Goal: Task Accomplishment & Management: Use online tool/utility

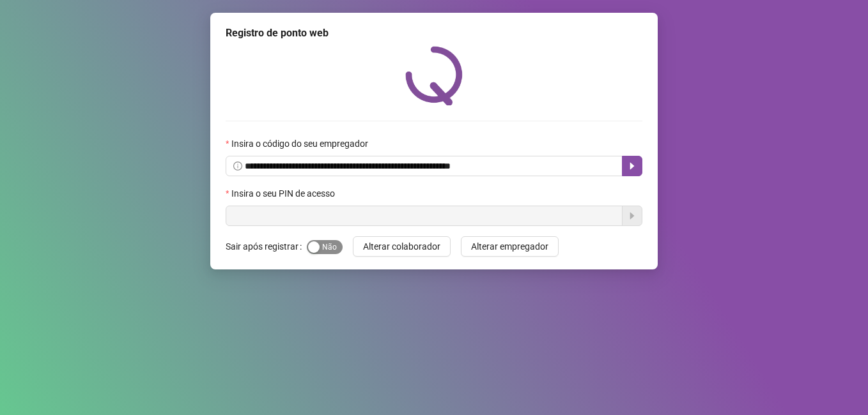
click at [329, 245] on span "Sim Não" at bounding box center [325, 247] width 36 height 14
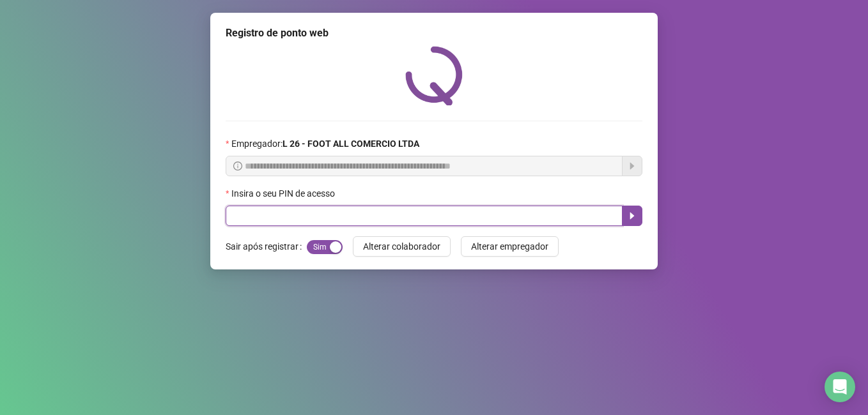
click at [286, 217] on input "text" at bounding box center [424, 216] width 397 height 20
type input "*****"
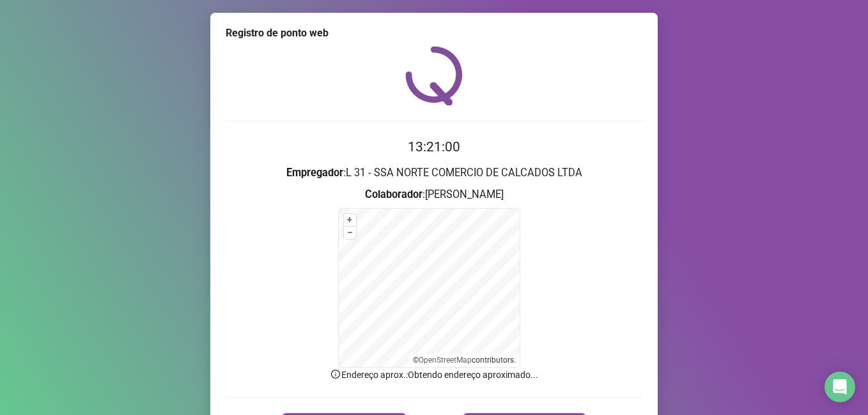
click at [626, 220] on form "+ – ⇧ › © OpenStreetMap contributors." at bounding box center [434, 288] width 417 height 160
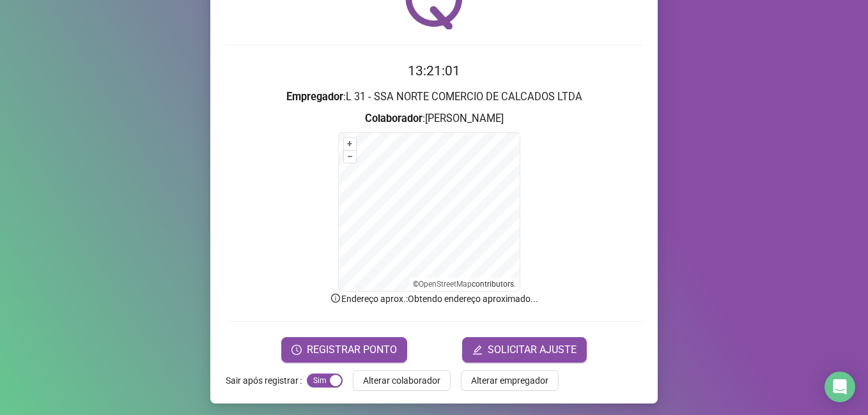
scroll to position [80, 0]
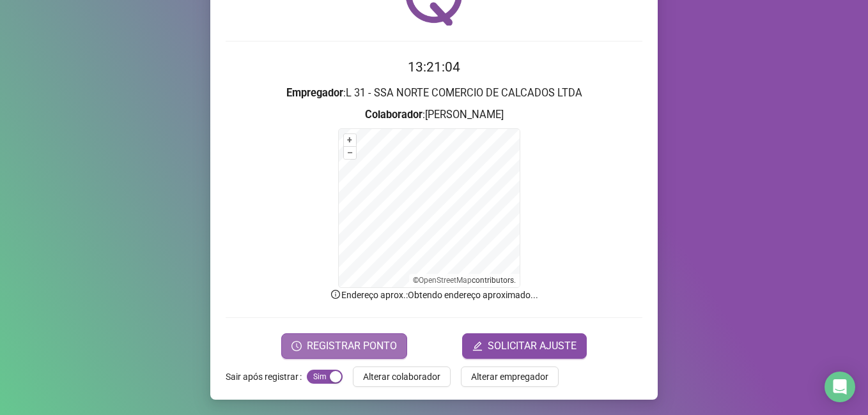
click at [359, 347] on span "REGISTRAR PONTO" at bounding box center [352, 346] width 90 height 15
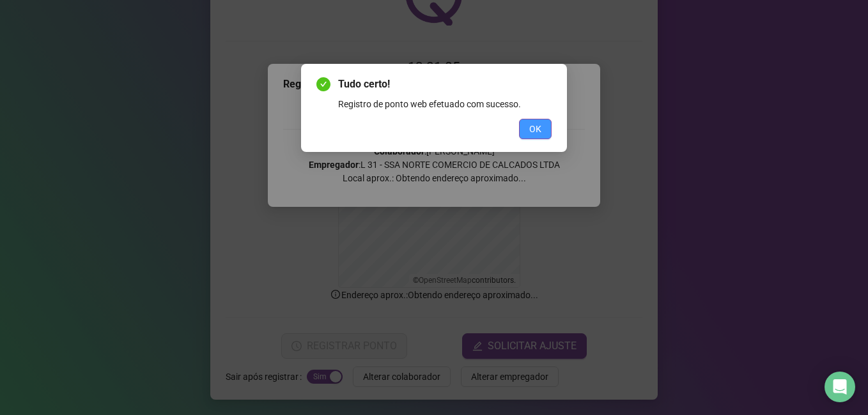
click at [542, 127] on button "OK" at bounding box center [535, 129] width 33 height 20
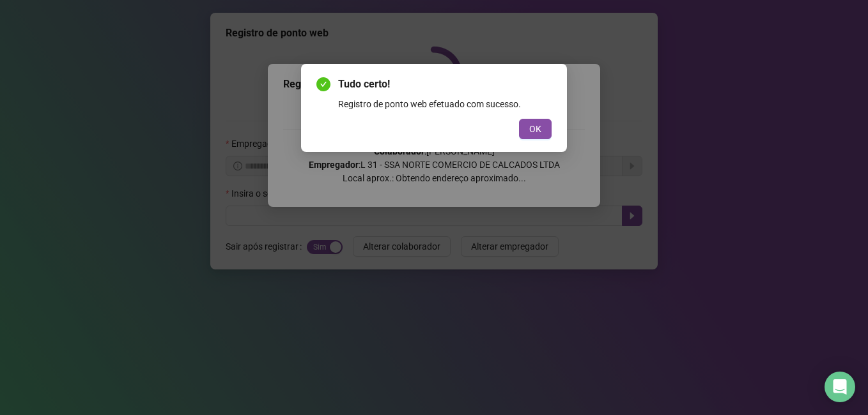
scroll to position [0, 0]
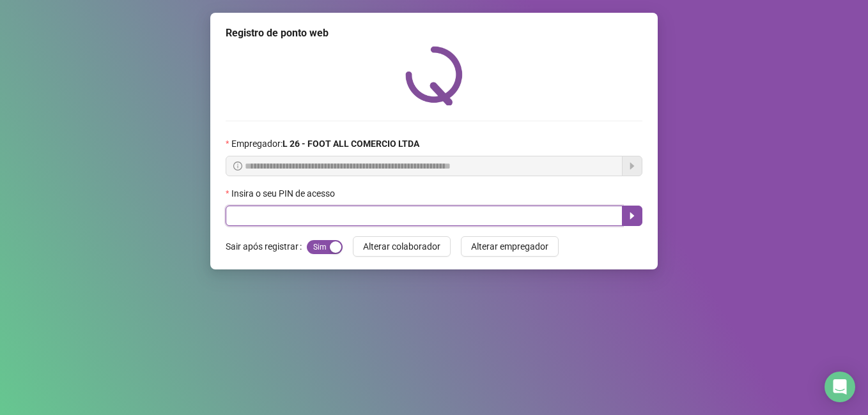
click at [339, 213] on input "text" at bounding box center [424, 216] width 397 height 20
type input "*****"
click at [630, 215] on icon "caret-right" at bounding box center [632, 216] width 10 height 10
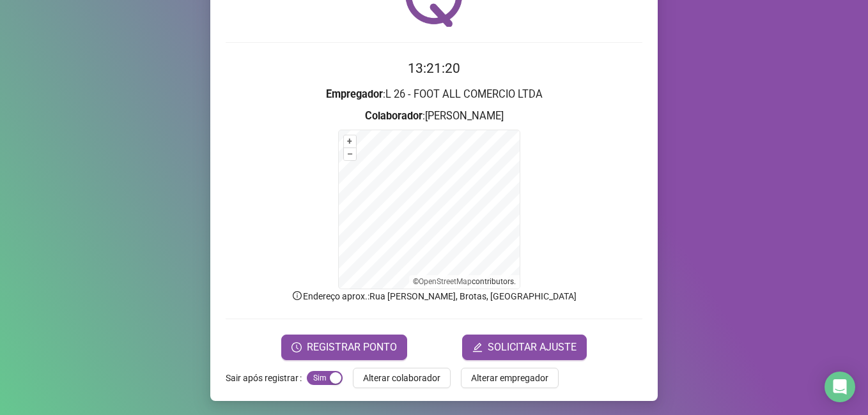
scroll to position [80, 0]
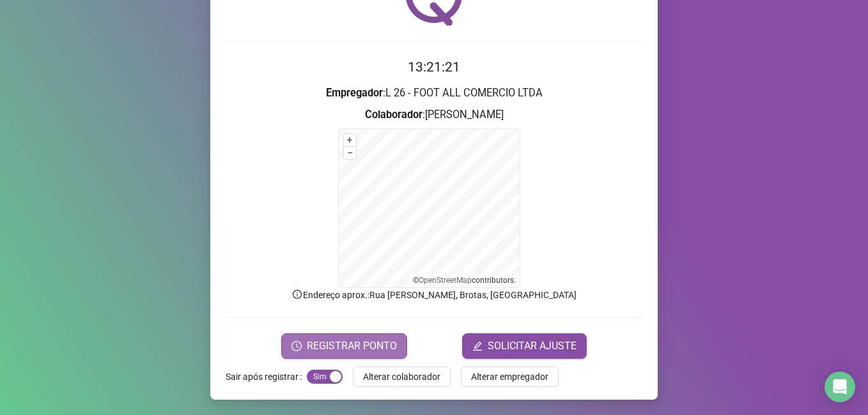
click at [375, 341] on span "REGISTRAR PONTO" at bounding box center [352, 346] width 90 height 15
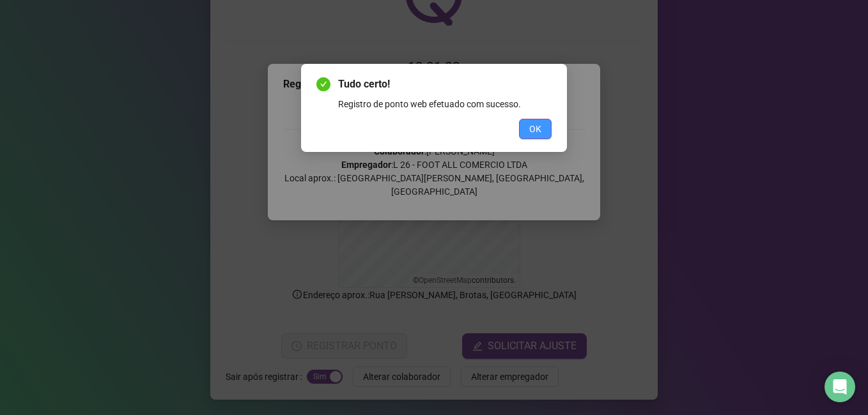
click at [534, 126] on span "OK" at bounding box center [535, 129] width 12 height 14
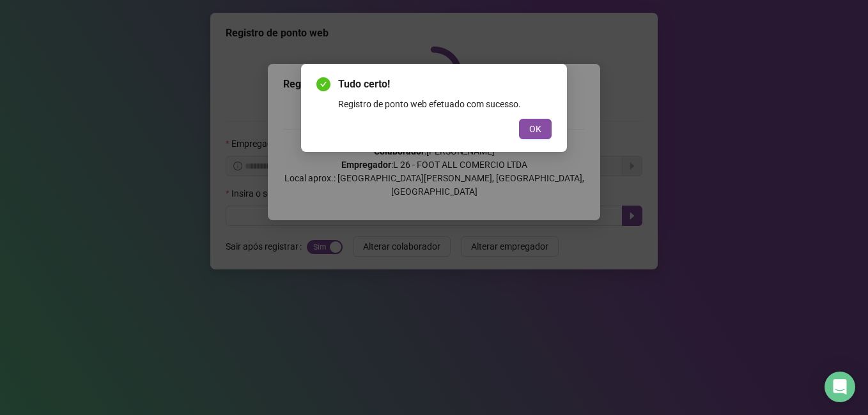
scroll to position [0, 0]
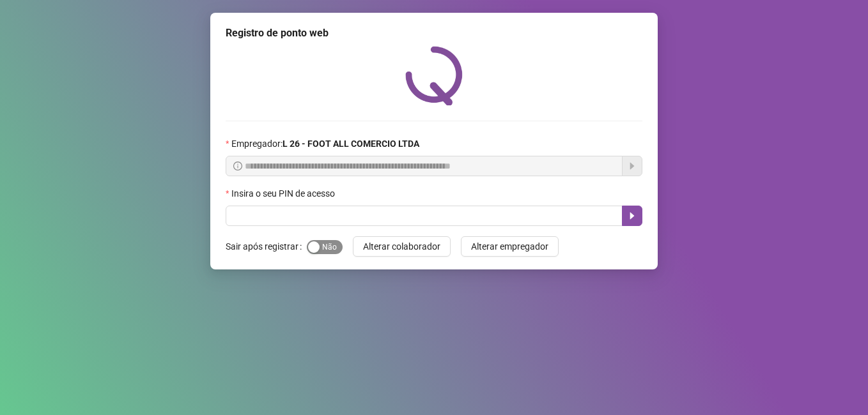
click at [322, 240] on span "Sim Não" at bounding box center [325, 247] width 36 height 14
click at [327, 203] on div "Insira o seu PIN de acesso" at bounding box center [434, 196] width 417 height 19
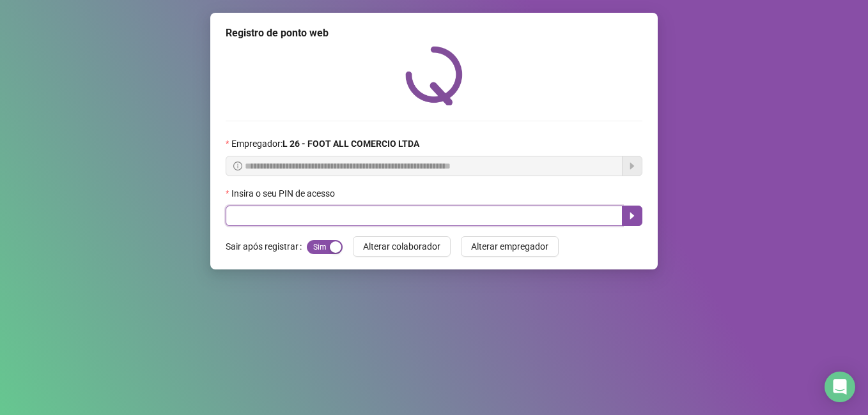
click at [330, 212] on input "text" at bounding box center [424, 216] width 397 height 20
type input "*****"
drag, startPoint x: 0, startPoint y: 0, endPoint x: 352, endPoint y: 219, distance: 414.0
click at [352, 219] on input "text" at bounding box center [424, 216] width 397 height 20
type input "*****"
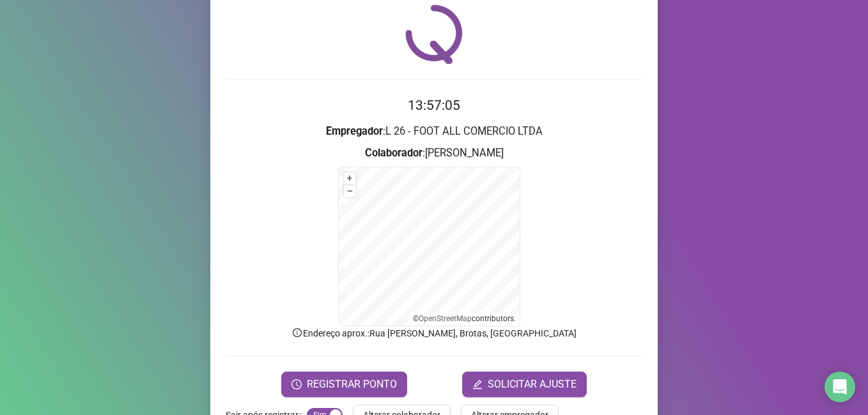
scroll to position [64, 0]
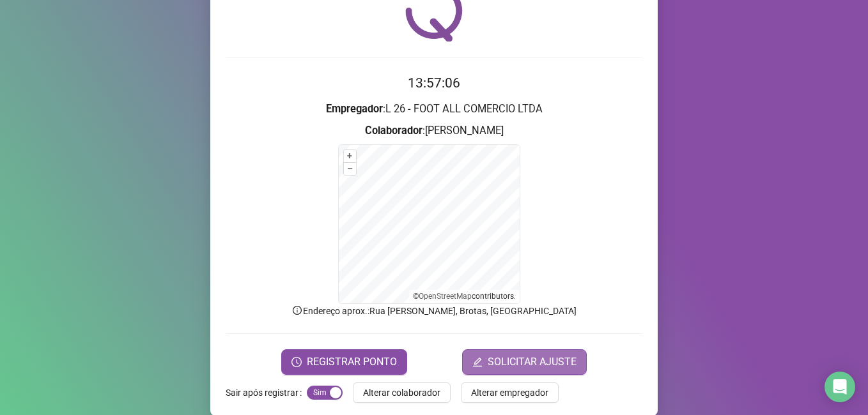
click at [527, 364] on span "SOLICITAR AJUSTE" at bounding box center [532, 362] width 89 height 15
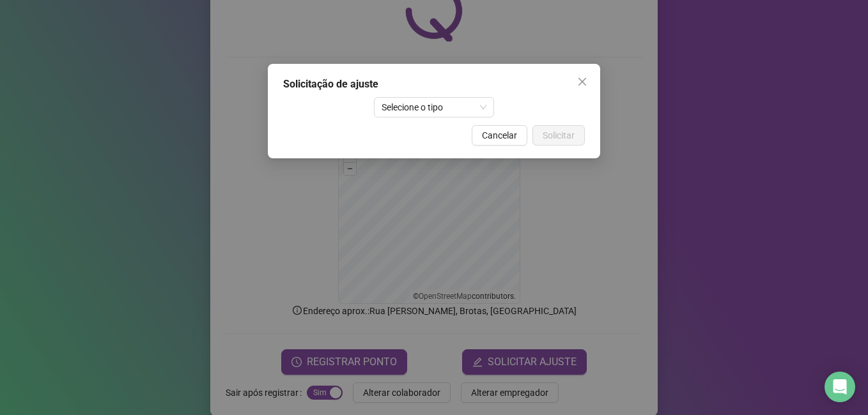
click at [580, 79] on icon "close" at bounding box center [582, 82] width 8 height 8
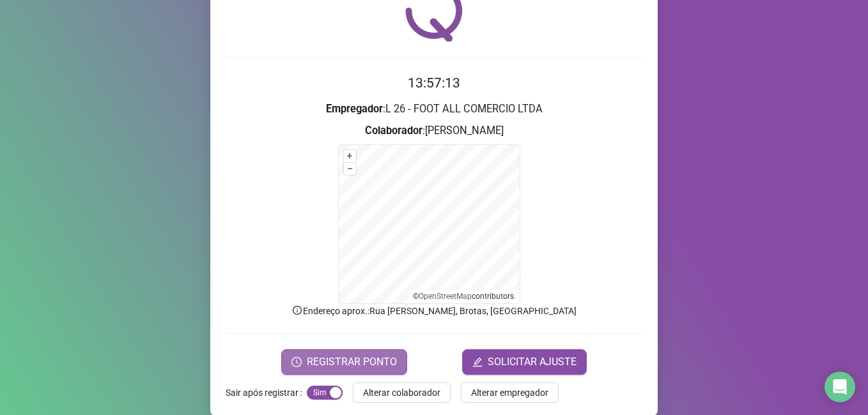
click at [333, 362] on span "REGISTRAR PONTO" at bounding box center [352, 362] width 90 height 15
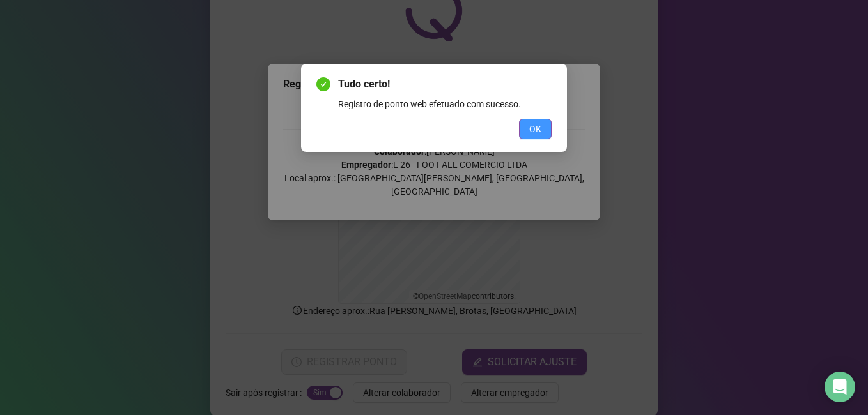
click at [539, 128] on span "OK" at bounding box center [535, 129] width 12 height 14
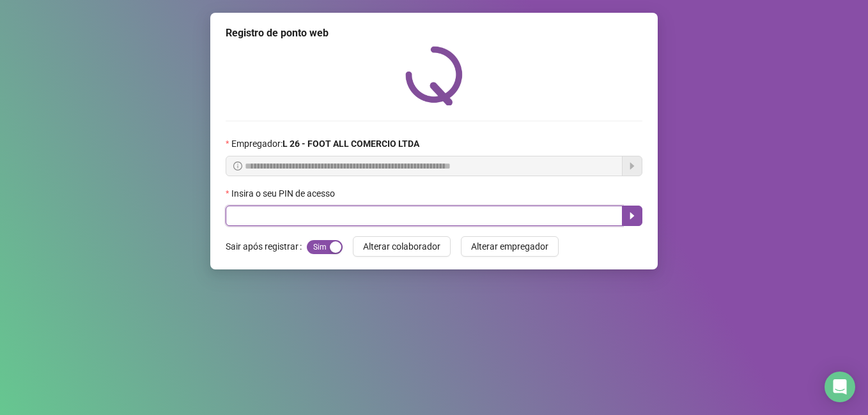
click at [378, 216] on input "text" at bounding box center [424, 216] width 397 height 20
type input "*****"
click at [628, 212] on icon "caret-right" at bounding box center [632, 216] width 10 height 10
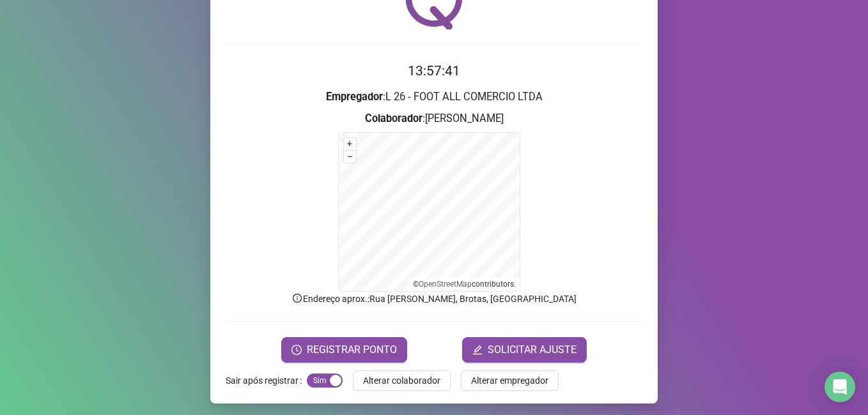
scroll to position [80, 0]
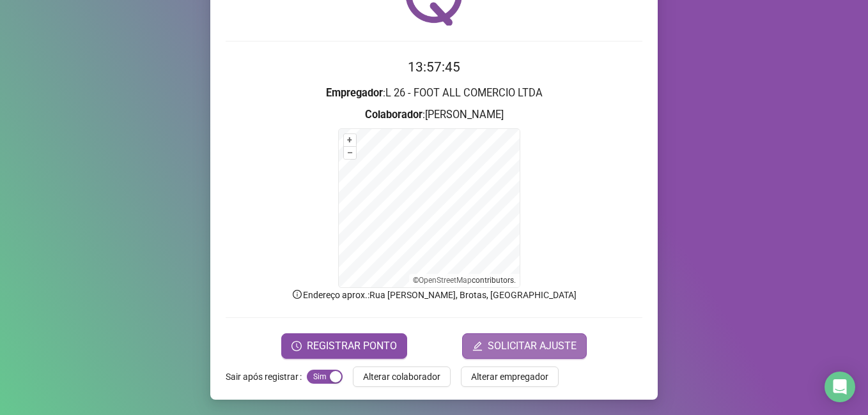
click at [539, 341] on span "SOLICITAR AJUSTE" at bounding box center [532, 346] width 89 height 15
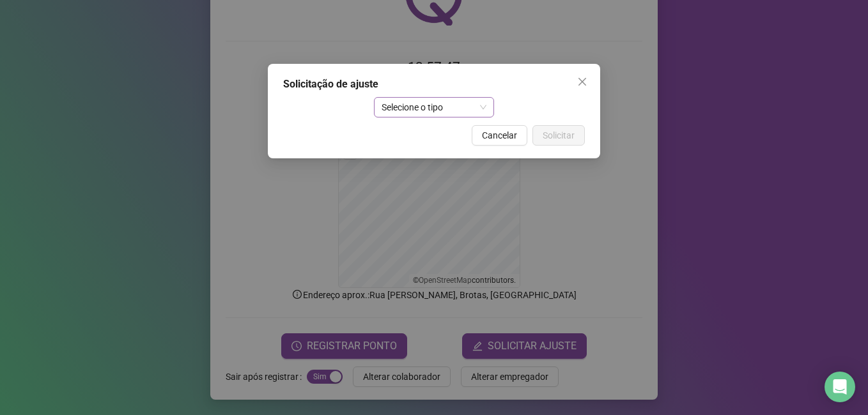
click at [460, 99] on span "Selecione o tipo" at bounding box center [434, 107] width 105 height 19
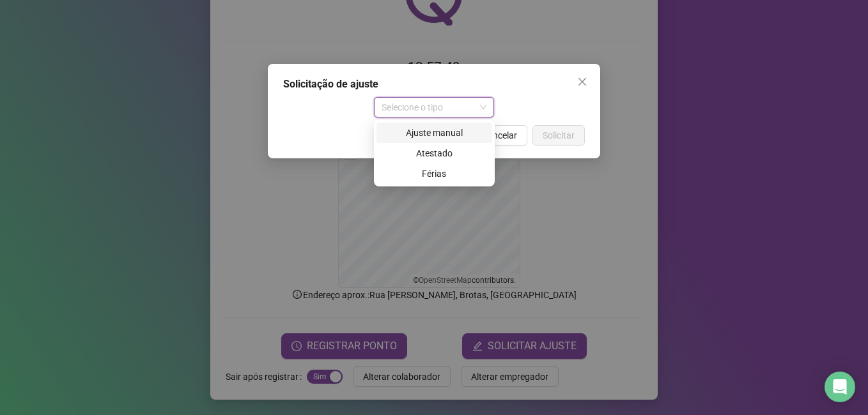
click at [462, 131] on div "Ajuste manual" at bounding box center [434, 133] width 100 height 14
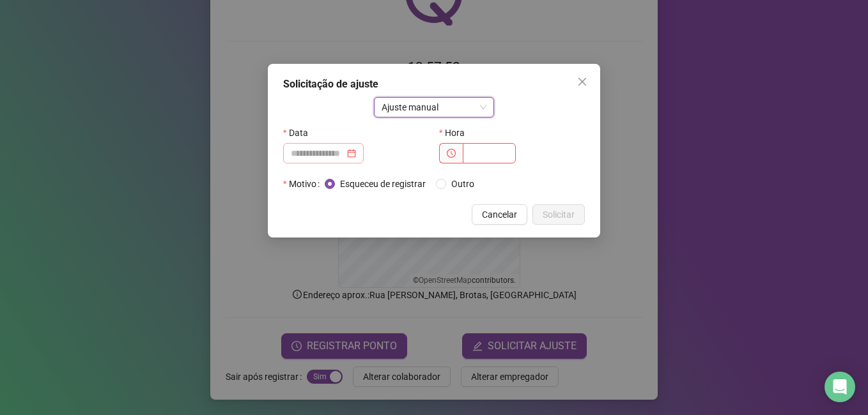
click at [356, 151] on div at bounding box center [323, 153] width 65 height 14
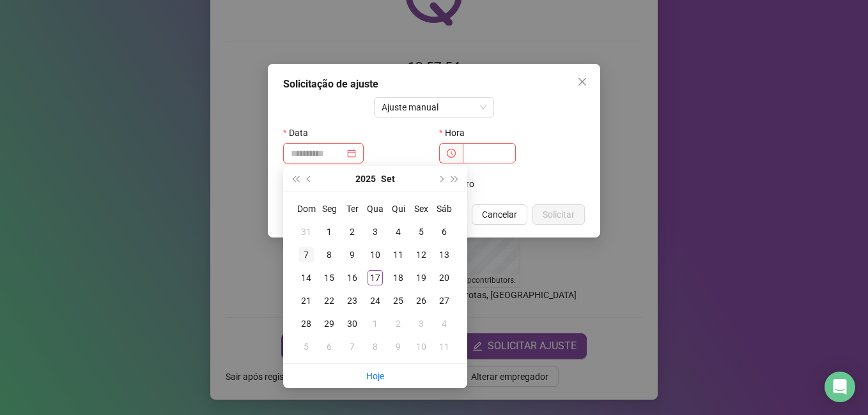
type input "**********"
click at [304, 251] on div "7" at bounding box center [306, 254] width 15 height 15
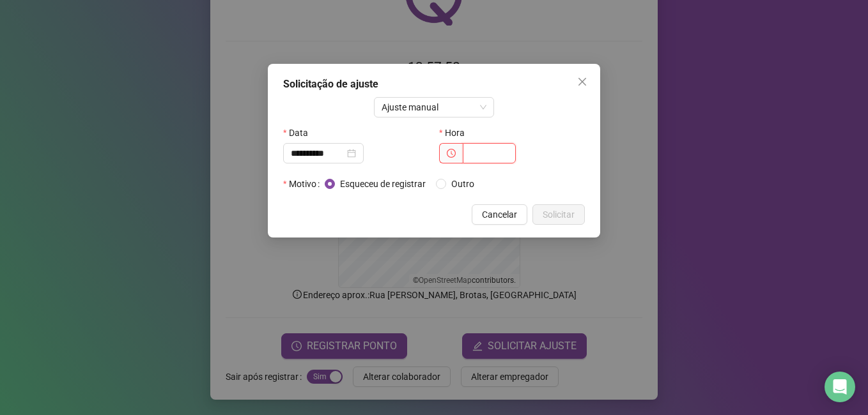
click at [479, 157] on input "text" at bounding box center [489, 153] width 53 height 20
type input "*****"
click at [547, 212] on span "Solicitar" at bounding box center [559, 215] width 32 height 14
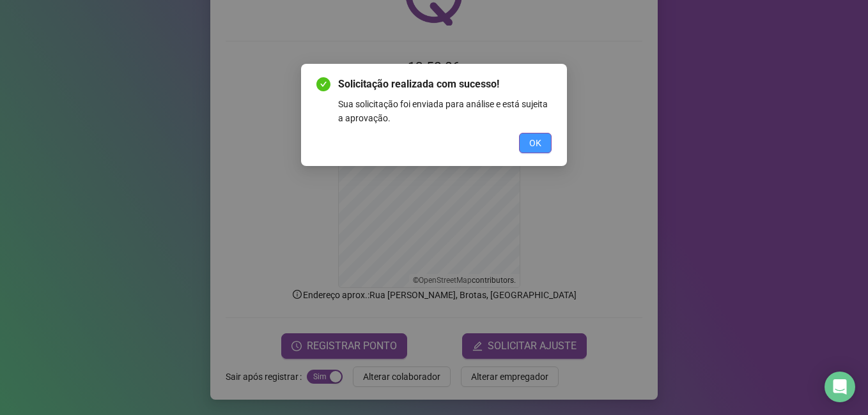
click at [532, 143] on span "OK" at bounding box center [535, 143] width 12 height 14
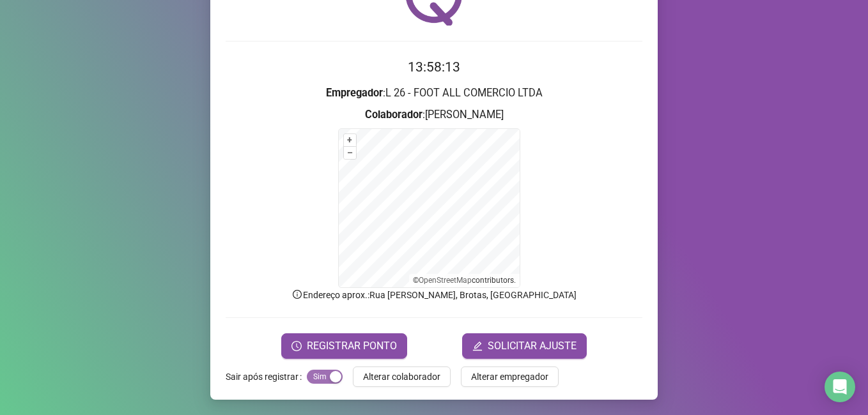
click at [314, 376] on span "Sim Não" at bounding box center [325, 377] width 36 height 14
click at [314, 376] on button "Sim Não" at bounding box center [325, 377] width 36 height 14
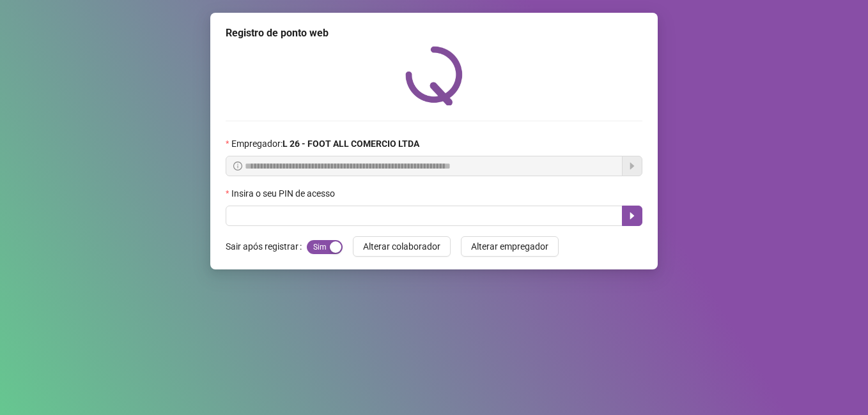
click at [345, 217] on input "text" at bounding box center [424, 216] width 397 height 20
type input "*****"
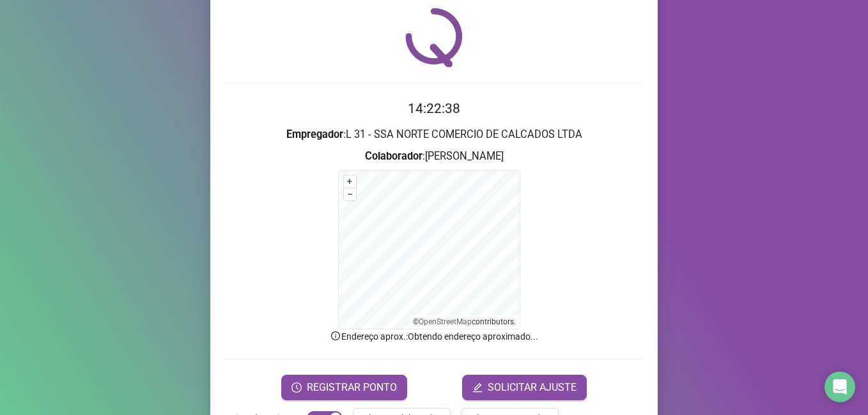
scroll to position [80, 0]
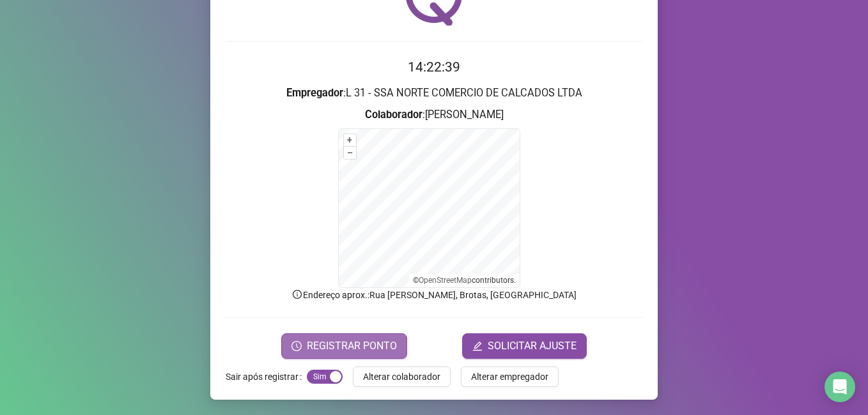
click at [362, 338] on button "REGISTRAR PONTO" at bounding box center [344, 347] width 126 height 26
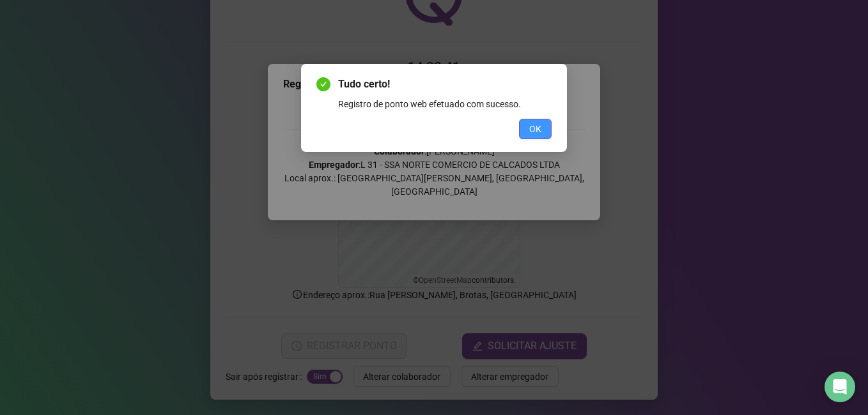
click at [532, 125] on span "OK" at bounding box center [535, 129] width 12 height 14
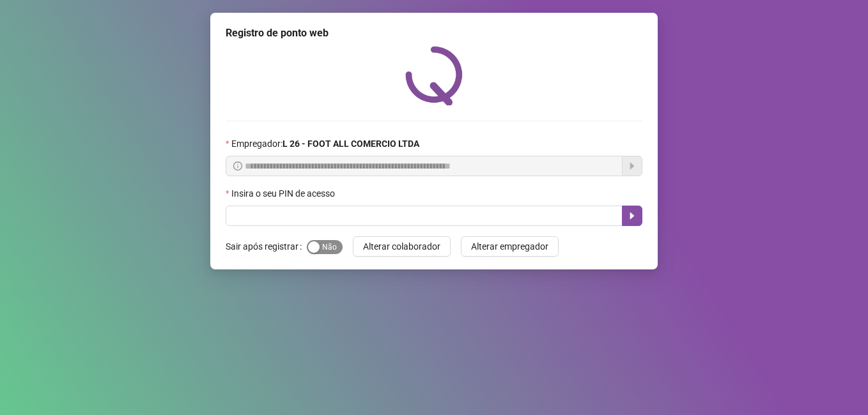
click at [329, 244] on span "Sim Não" at bounding box center [325, 247] width 36 height 14
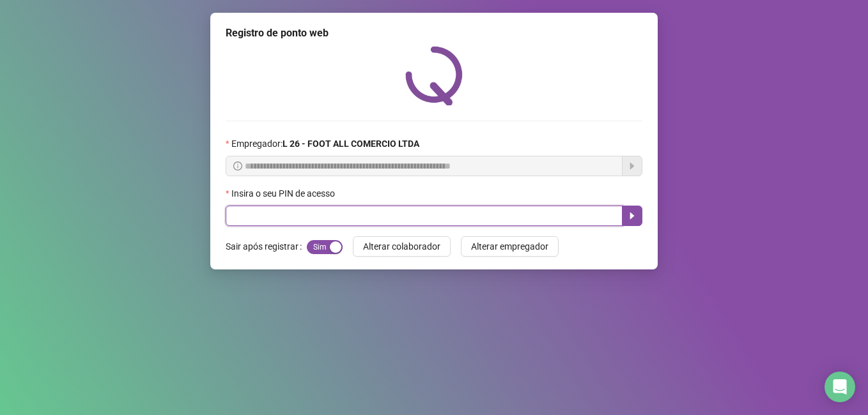
click at [339, 215] on input "text" at bounding box center [424, 216] width 397 height 20
type input "*****"
click at [634, 213] on icon "caret-right" at bounding box center [632, 216] width 10 height 10
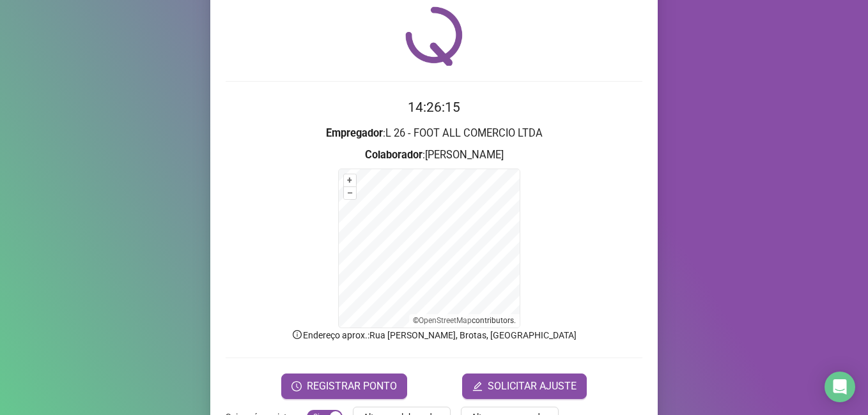
scroll to position [80, 0]
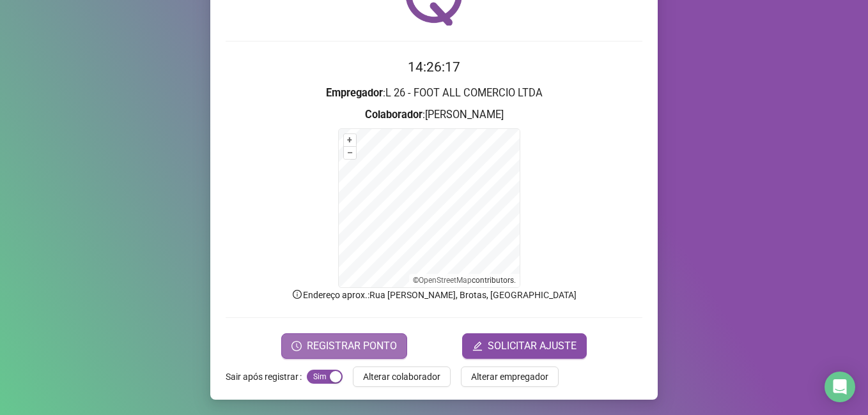
click at [355, 343] on span "REGISTRAR PONTO" at bounding box center [352, 346] width 90 height 15
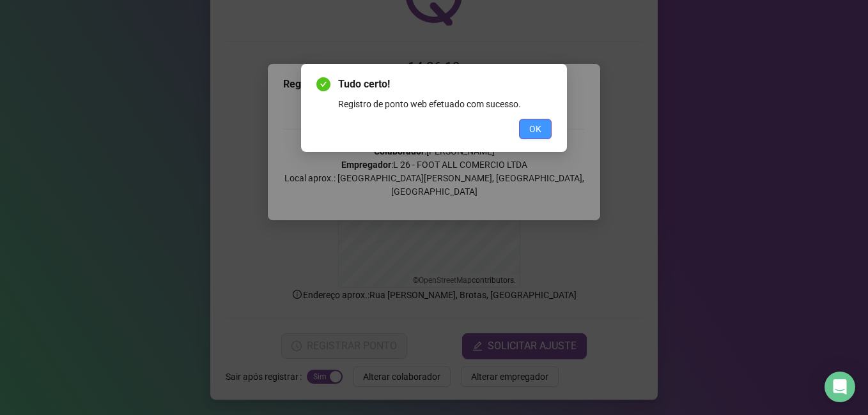
click at [527, 126] on button "OK" at bounding box center [535, 129] width 33 height 20
